Goal: Find contact information: Find contact information

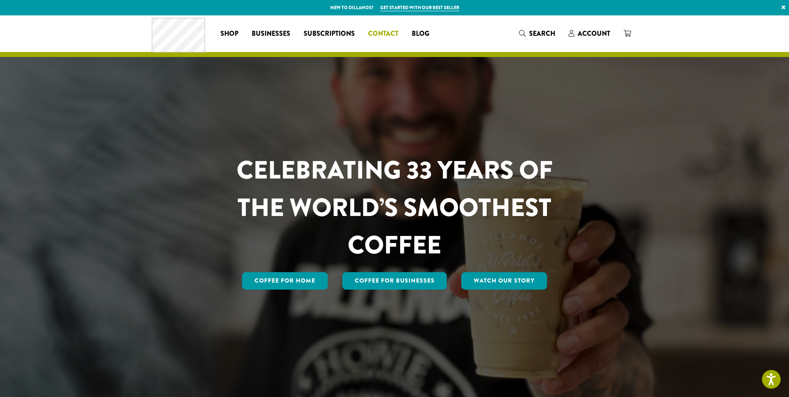
click at [371, 31] on span "Contact" at bounding box center [383, 34] width 30 height 10
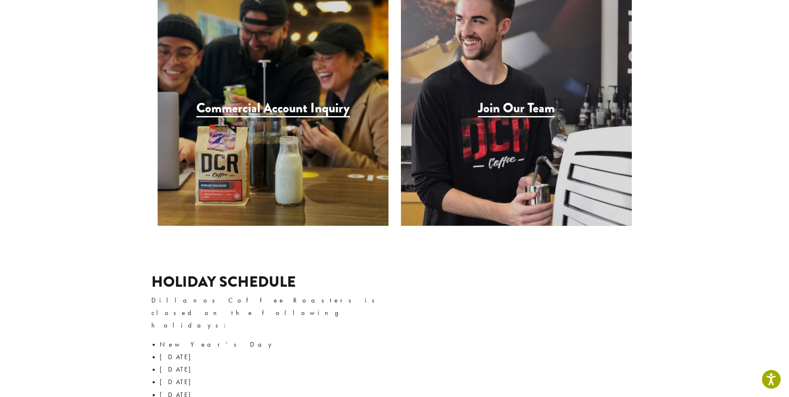
scroll to position [873, 0]
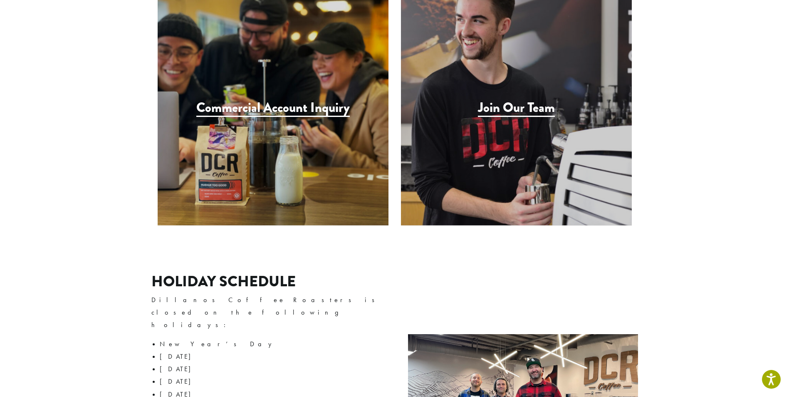
click at [509, 100] on h3 "Join Our Team" at bounding box center [516, 108] width 77 height 17
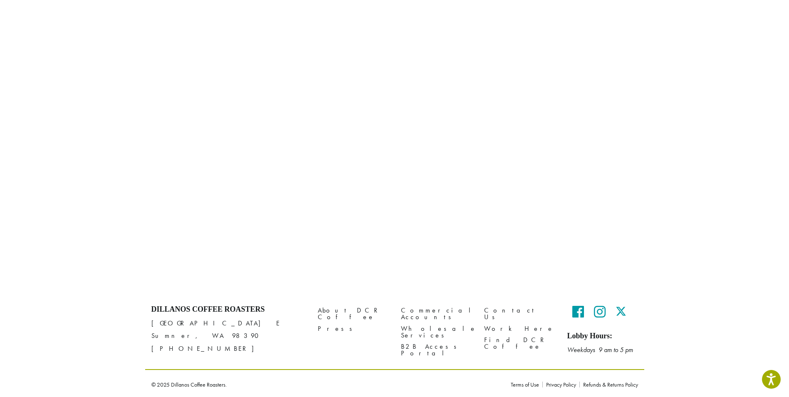
scroll to position [263, 0]
